Goal: Task Accomplishment & Management: Complete application form

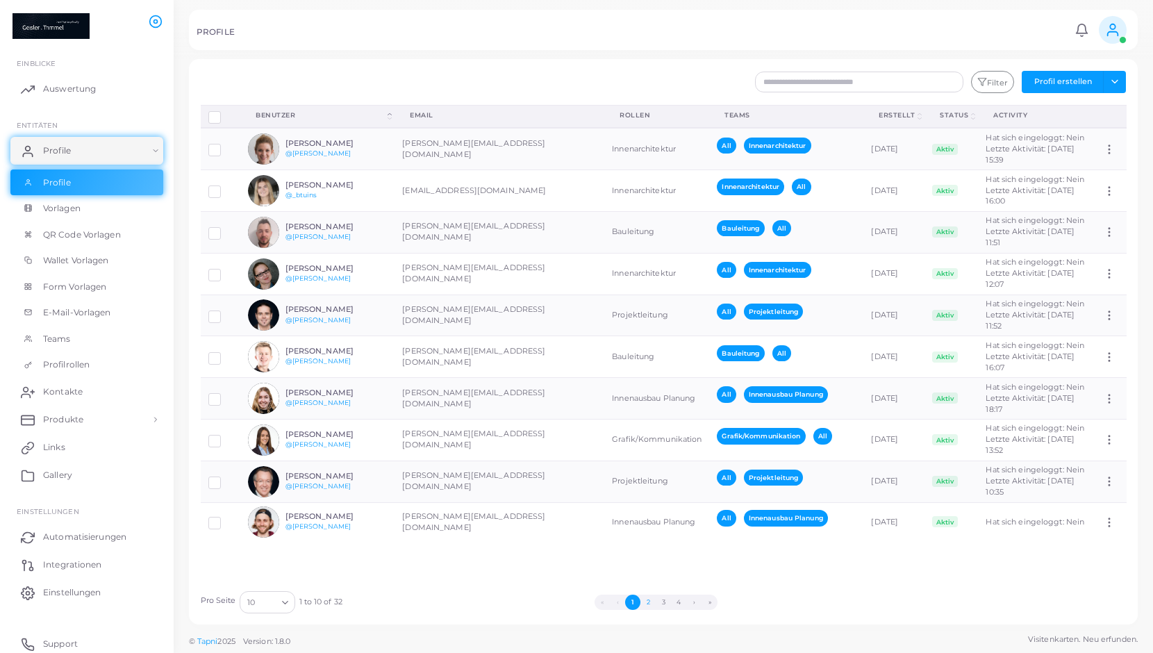
click at [646, 601] on button "2" at bounding box center [647, 601] width 15 height 15
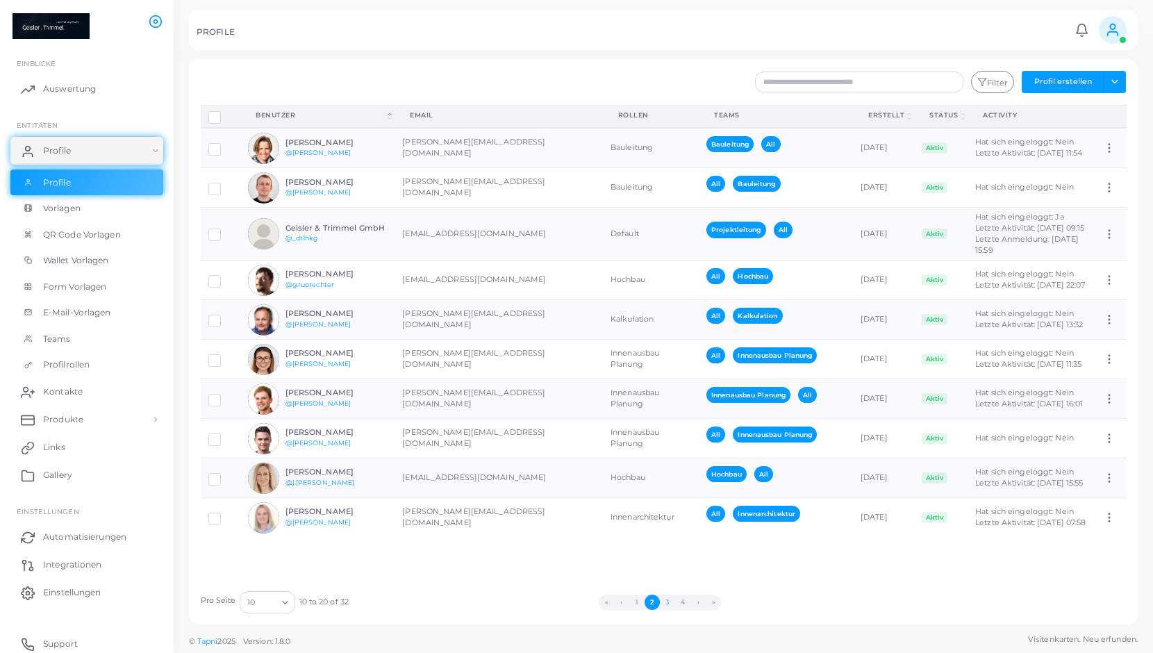
click at [665, 600] on button "3" at bounding box center [667, 601] width 15 height 15
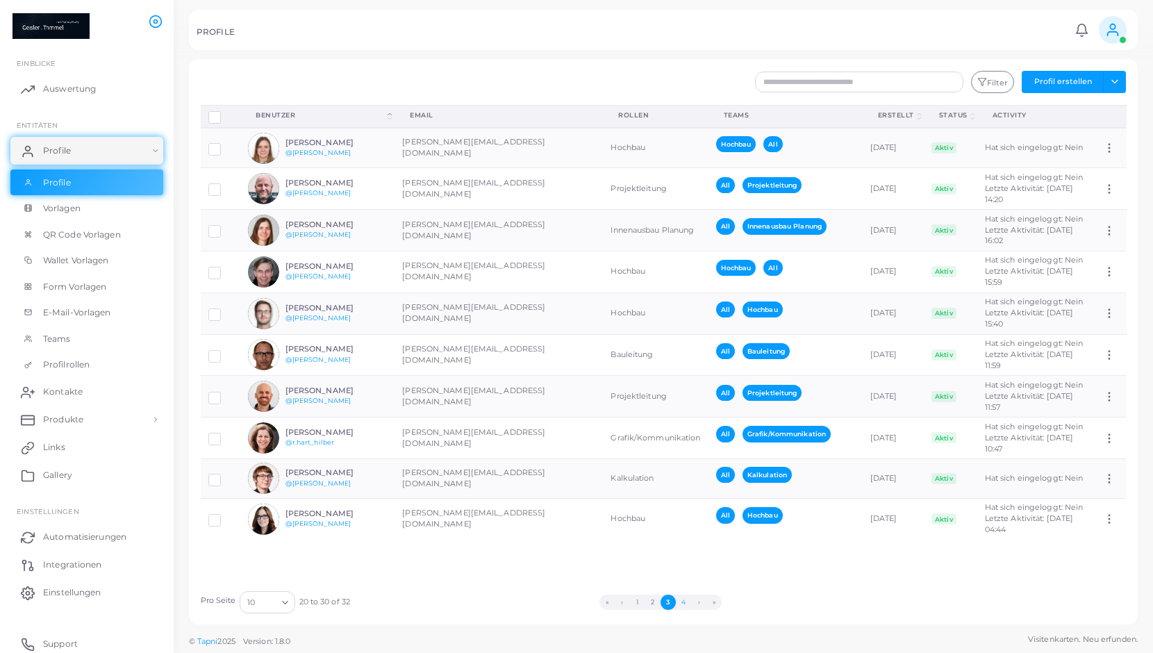
click at [686, 601] on button "4" at bounding box center [683, 601] width 15 height 15
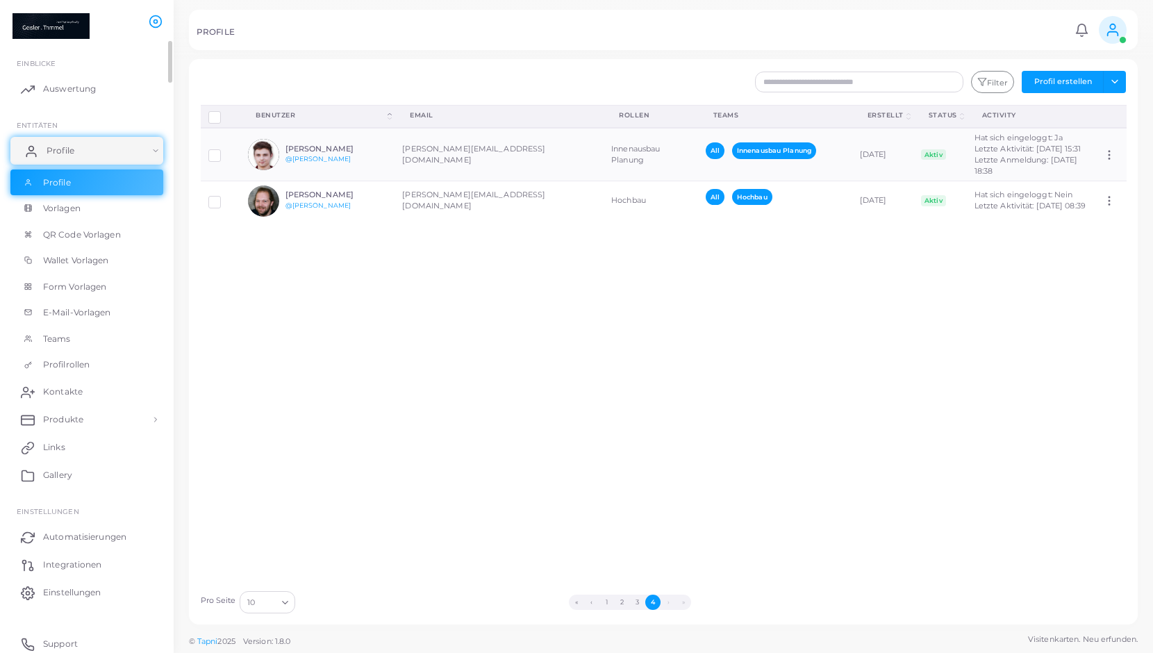
click at [147, 154] on link "Profile" at bounding box center [86, 151] width 153 height 28
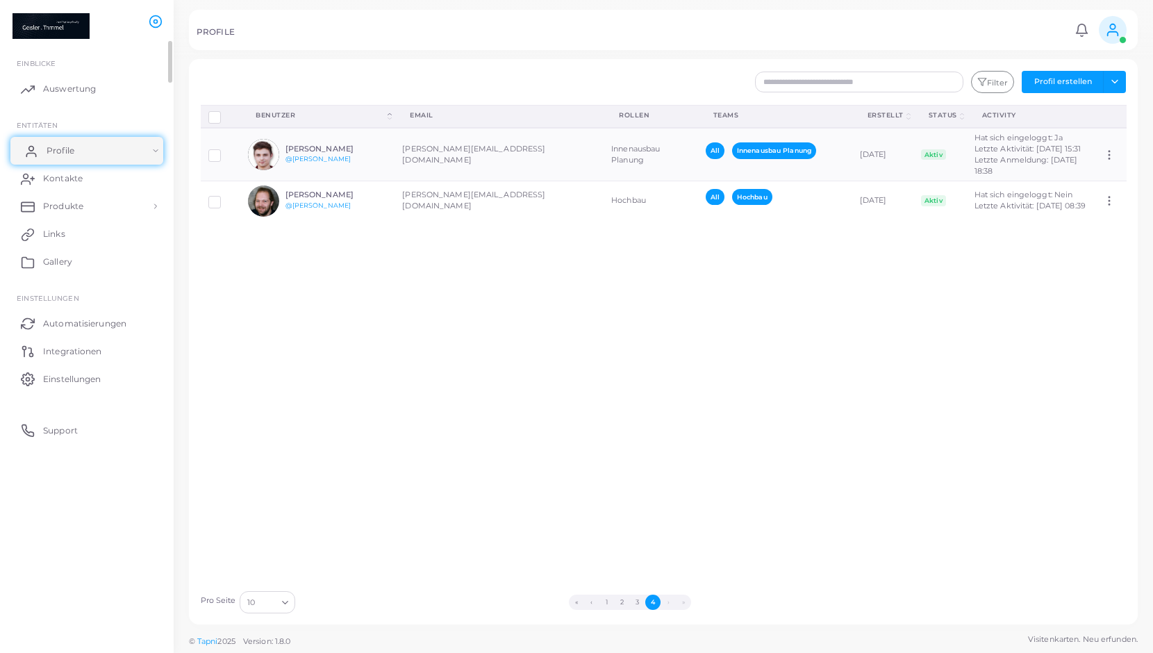
click at [144, 153] on link "Profile" at bounding box center [86, 151] width 153 height 28
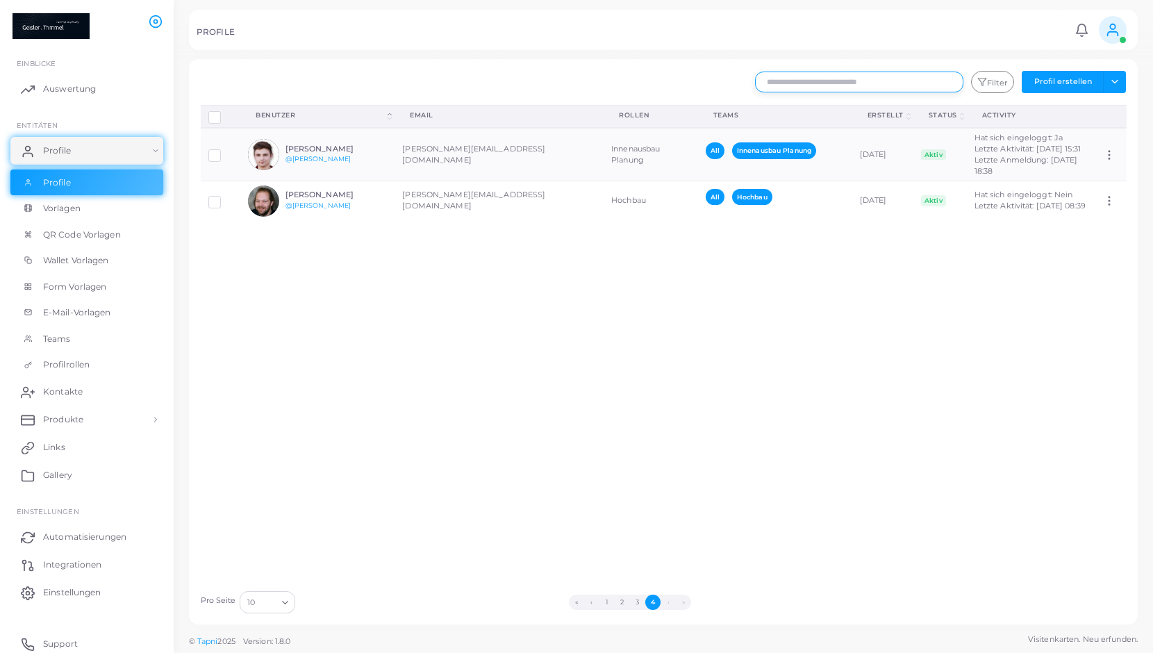
click at [847, 90] on input "text" at bounding box center [859, 82] width 208 height 21
type input "****"
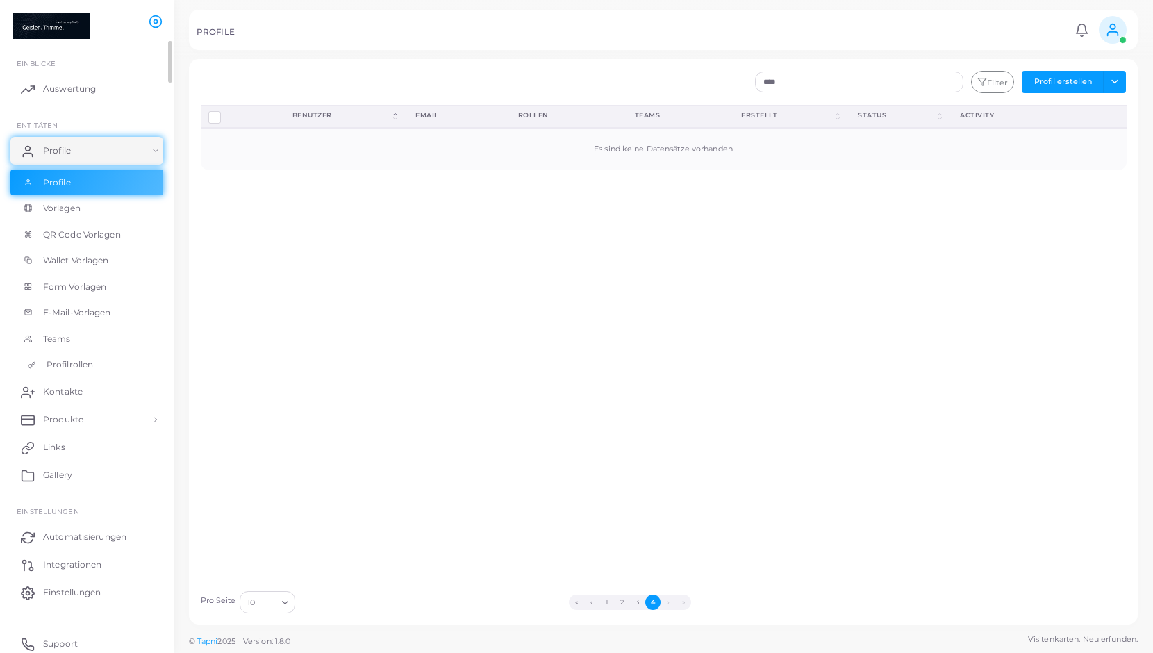
click at [60, 363] on span "Profilrollen" at bounding box center [70, 364] width 47 height 13
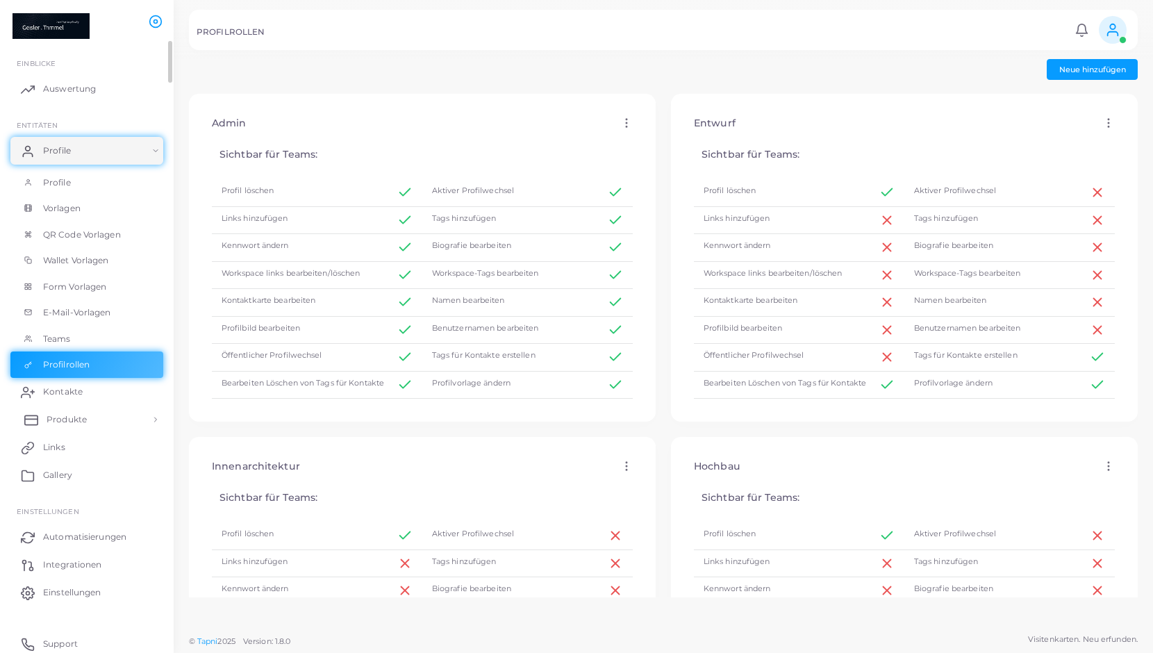
click at [71, 421] on span "Produkte" at bounding box center [67, 419] width 40 height 13
click at [77, 453] on span "Produkte" at bounding box center [67, 451] width 40 height 13
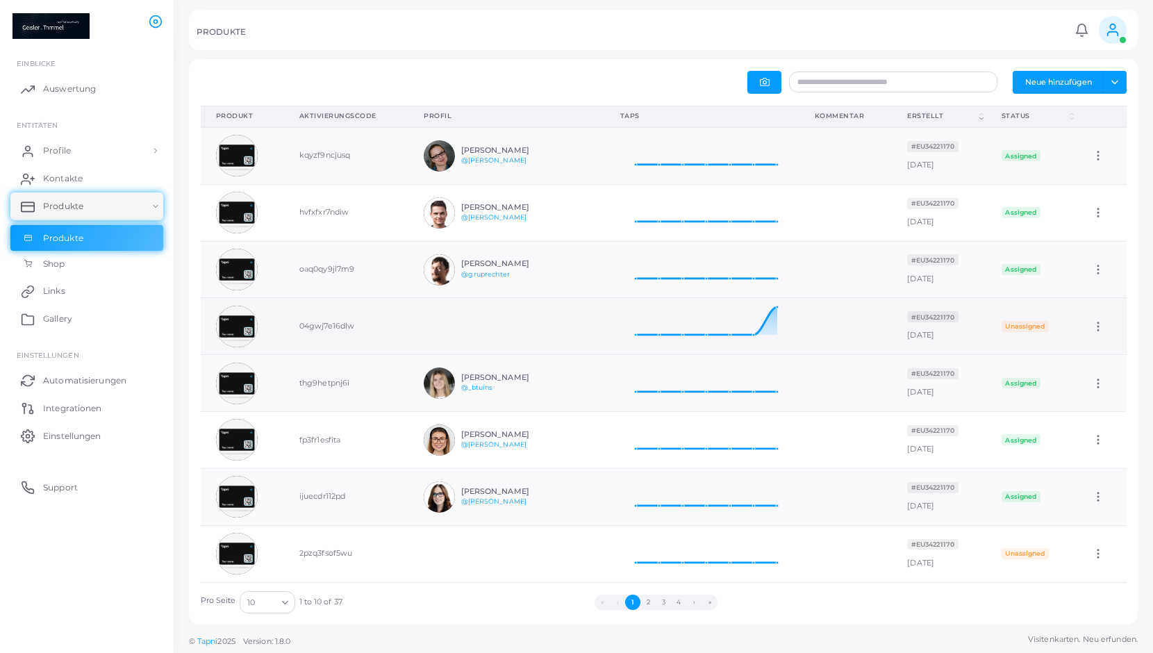
click at [1094, 324] on icon at bounding box center [1098, 326] width 13 height 13
click at [1086, 341] on link "Edit" at bounding box center [1097, 341] width 75 height 19
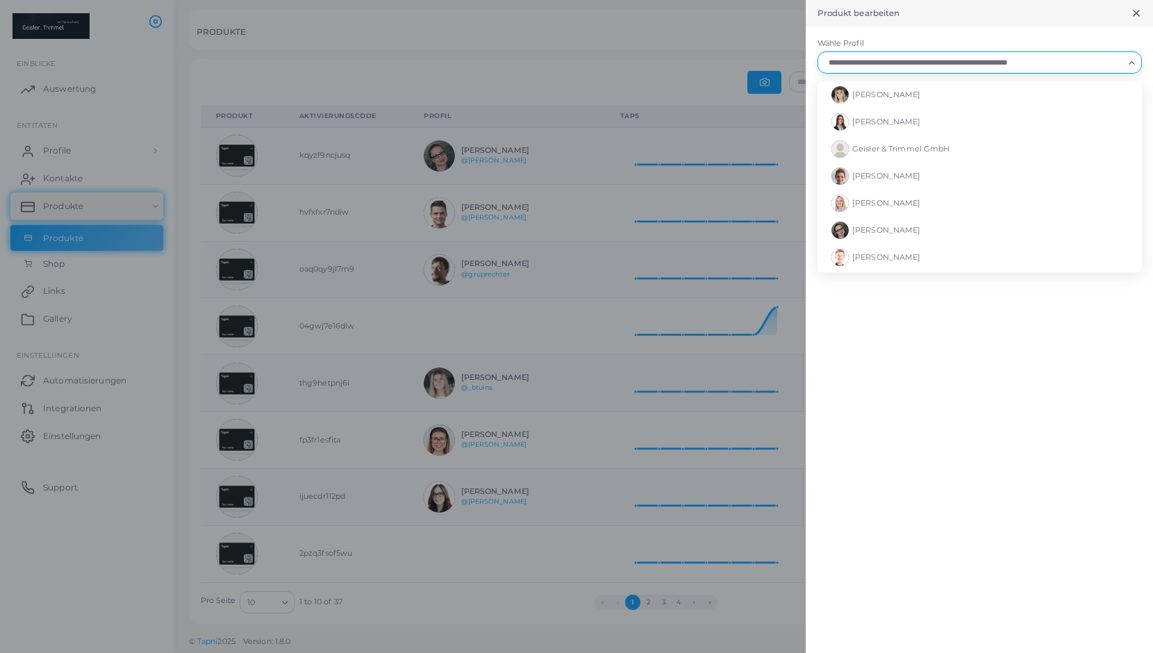
click at [894, 67] on input "Wähle Profil" at bounding box center [973, 62] width 299 height 15
click at [905, 60] on input "Wähle Profil" at bounding box center [973, 62] width 299 height 15
click at [535, 38] on div at bounding box center [576, 326] width 1153 height 653
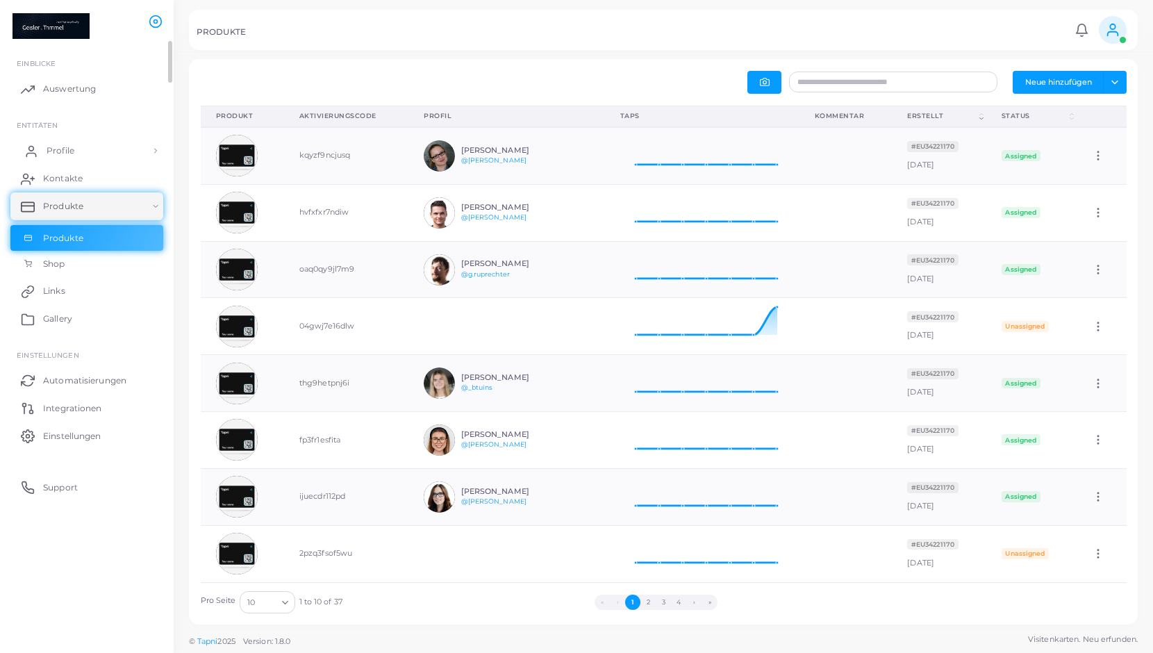
click at [67, 153] on span "Profile" at bounding box center [61, 150] width 28 height 13
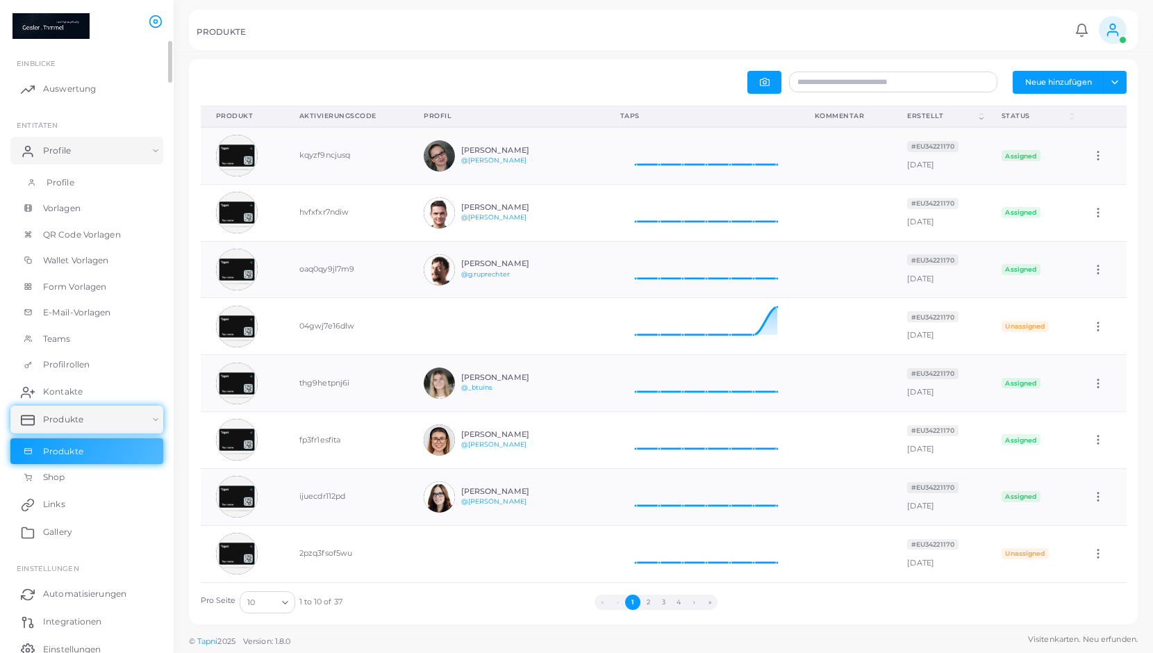
click at [72, 183] on span "Profile" at bounding box center [61, 182] width 28 height 13
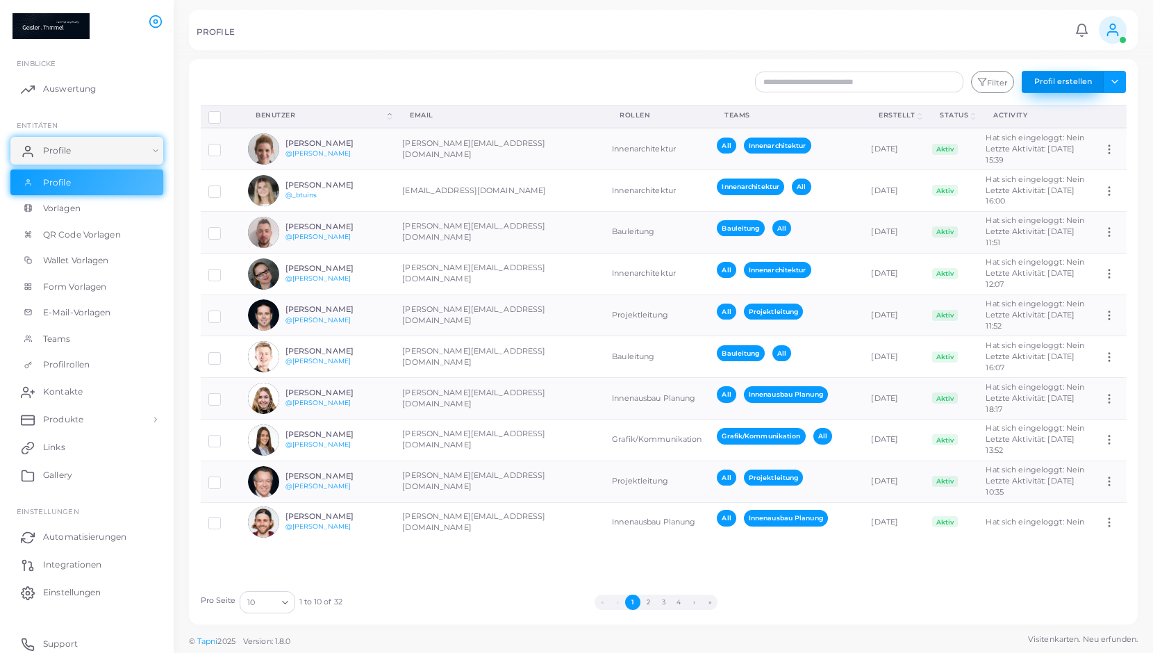
click at [1066, 82] on button "Profil erstellen" at bounding box center [1063, 82] width 82 height 22
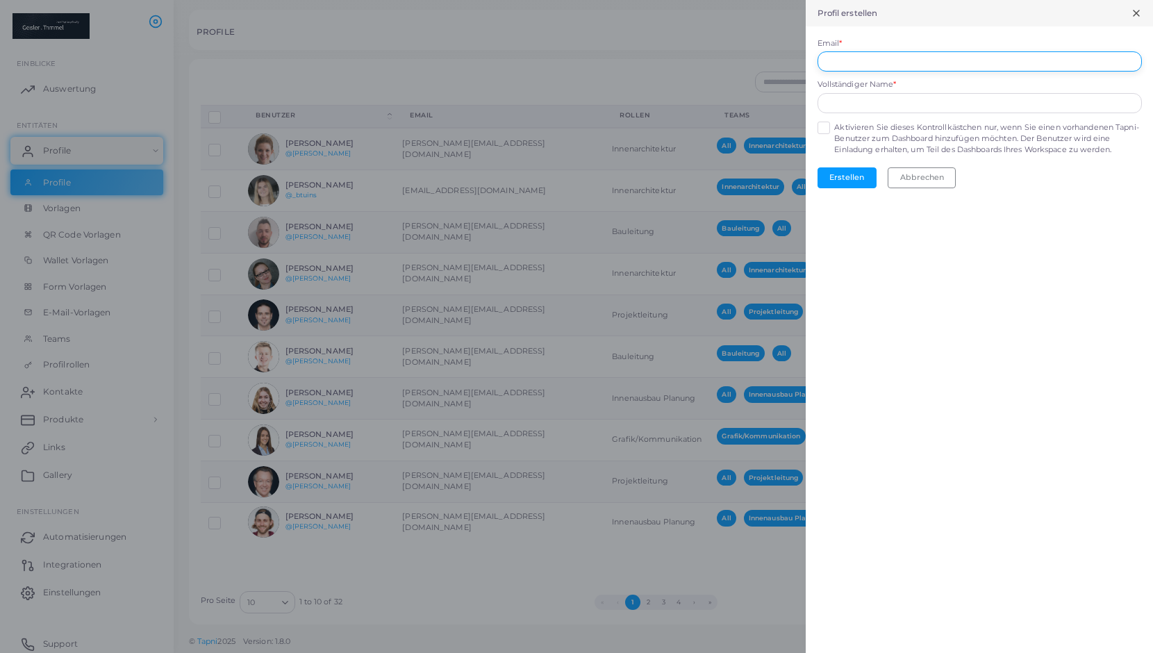
click at [888, 56] on input "Email *" at bounding box center [979, 61] width 324 height 21
click at [866, 59] on input "Email *" at bounding box center [979, 61] width 324 height 21
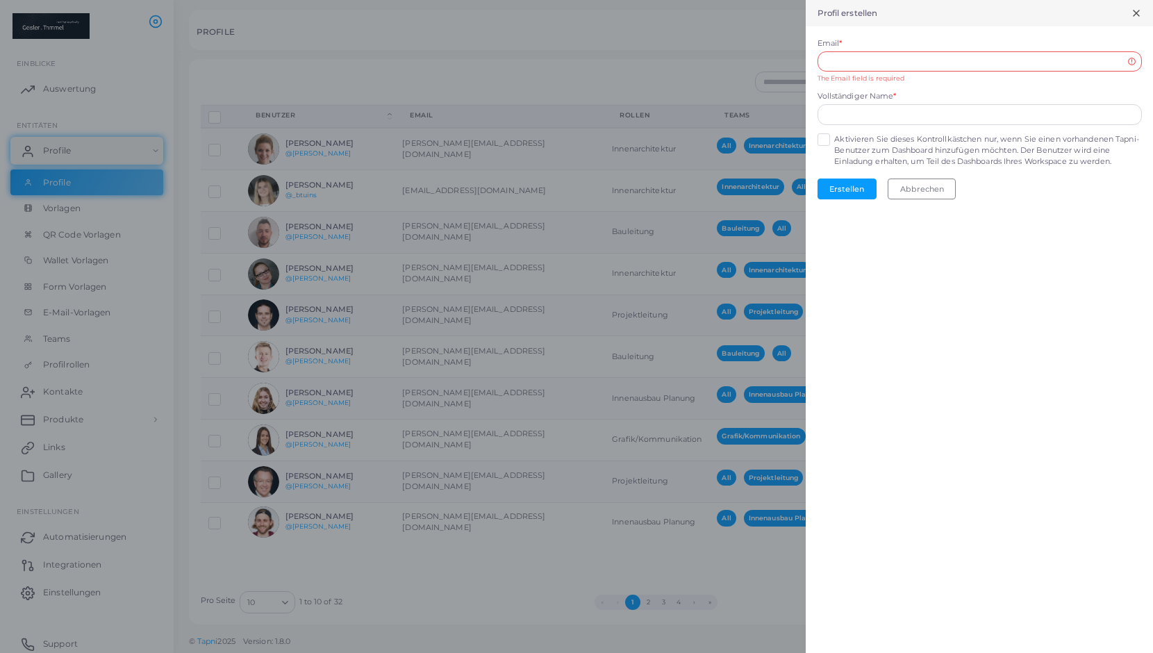
click at [701, 41] on div at bounding box center [576, 326] width 1153 height 653
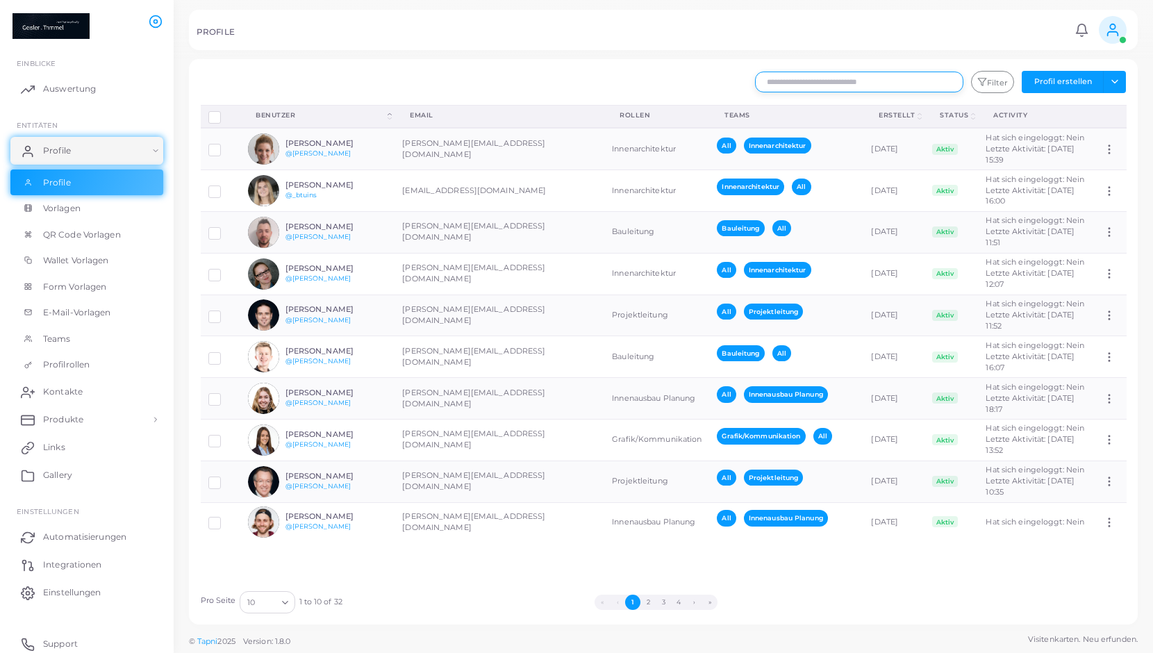
click at [867, 77] on input "text" at bounding box center [859, 82] width 208 height 21
type input "***"
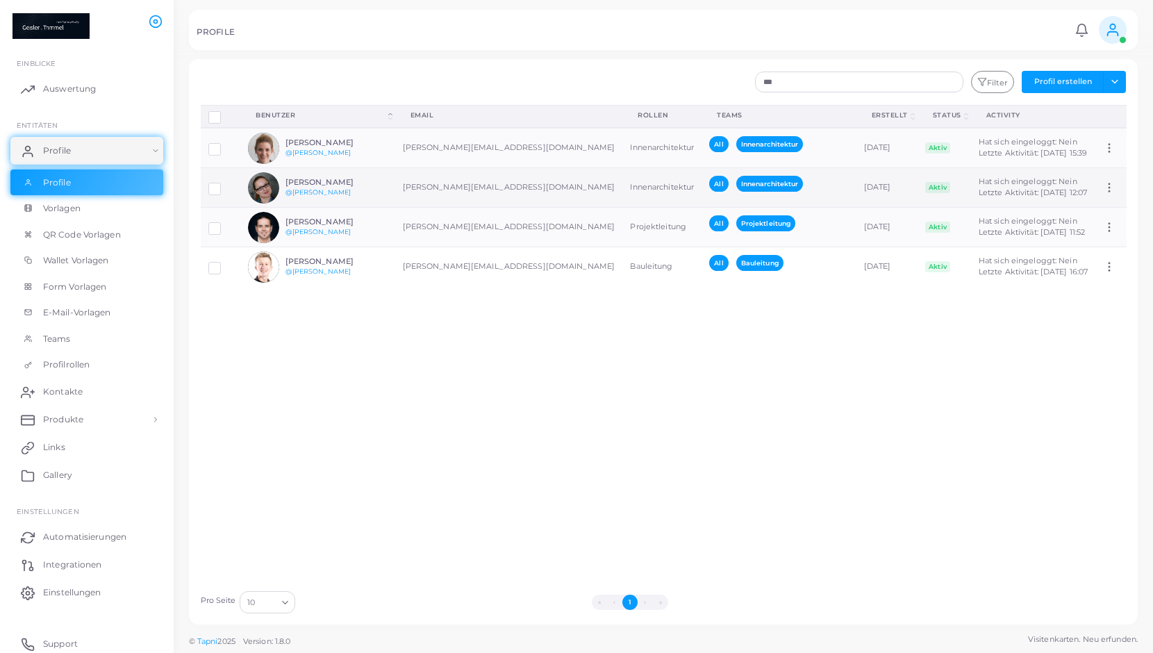
click at [622, 187] on td "Innenarchitektur" at bounding box center [661, 188] width 79 height 40
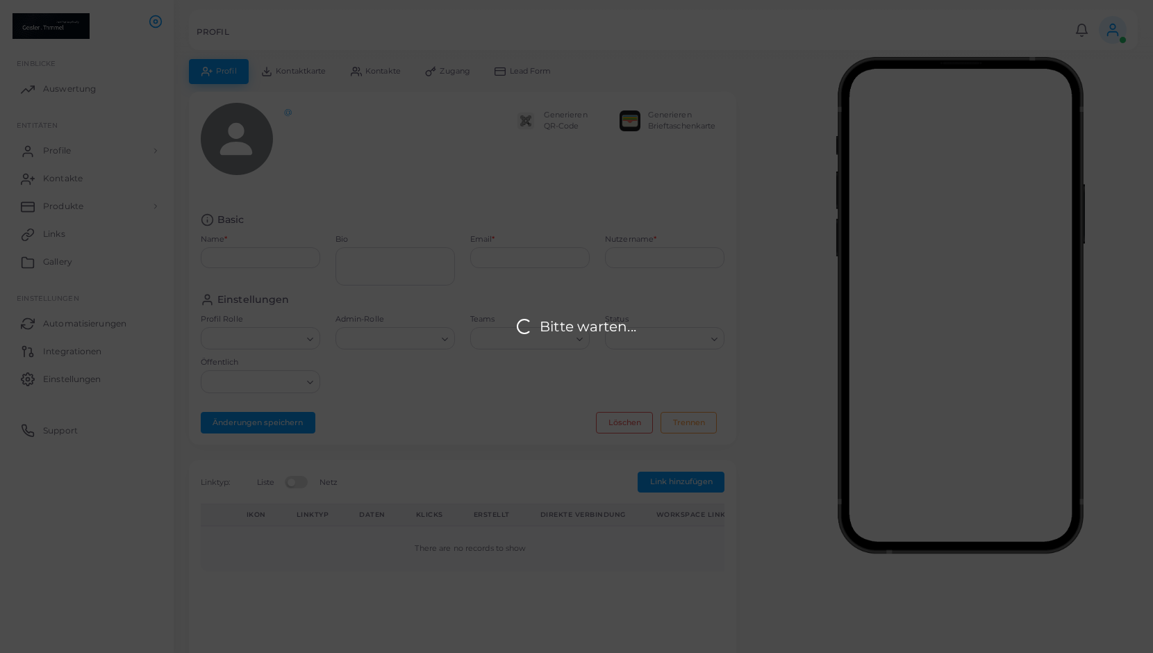
type input "**********"
type textarea "**********"
type input "**********"
